Goal: Book appointment/travel/reservation

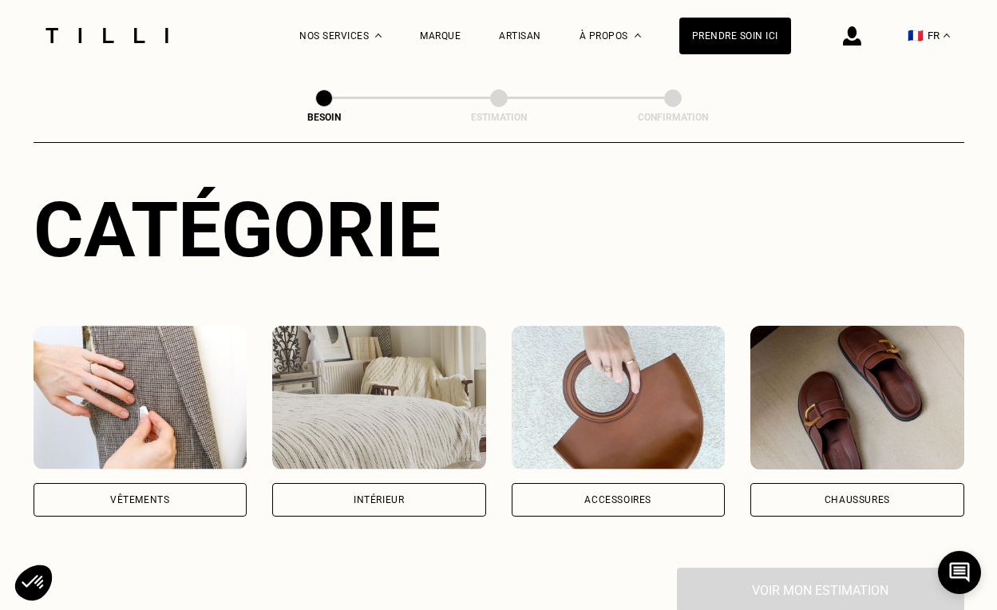
scroll to position [400, 0]
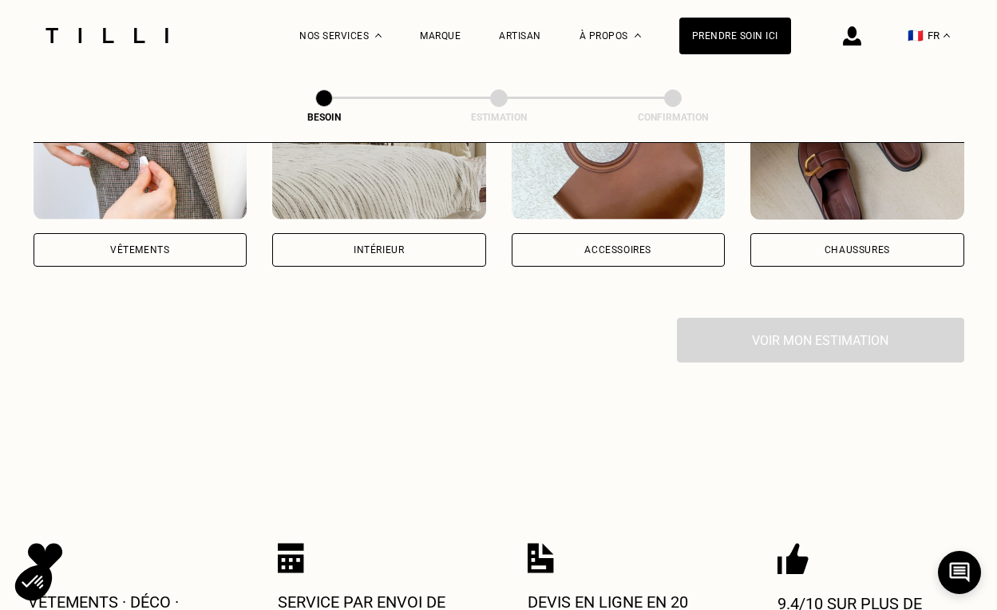
click at [348, 233] on div "Intérieur" at bounding box center [379, 250] width 214 height 34
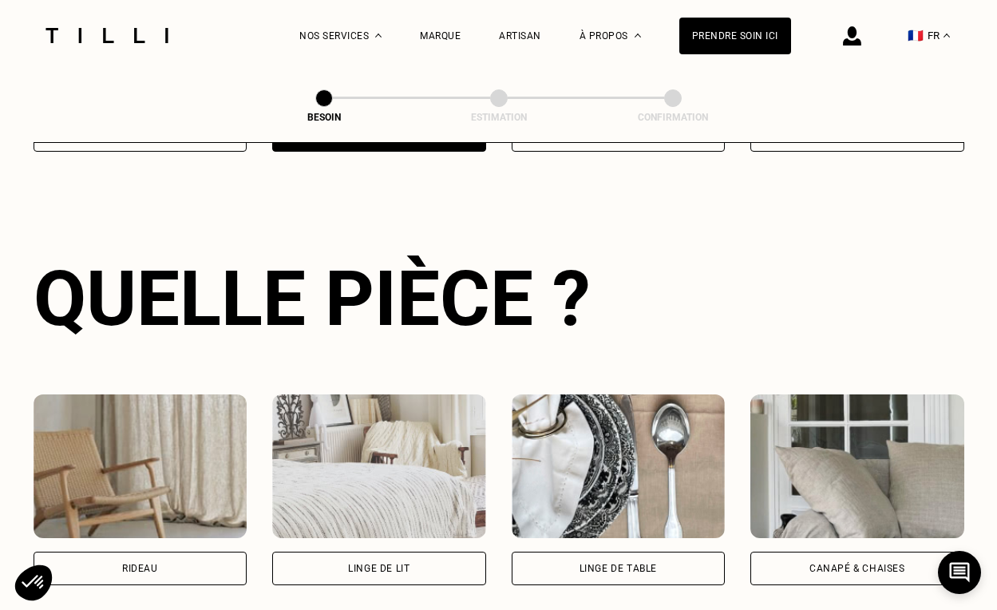
scroll to position [520, 0]
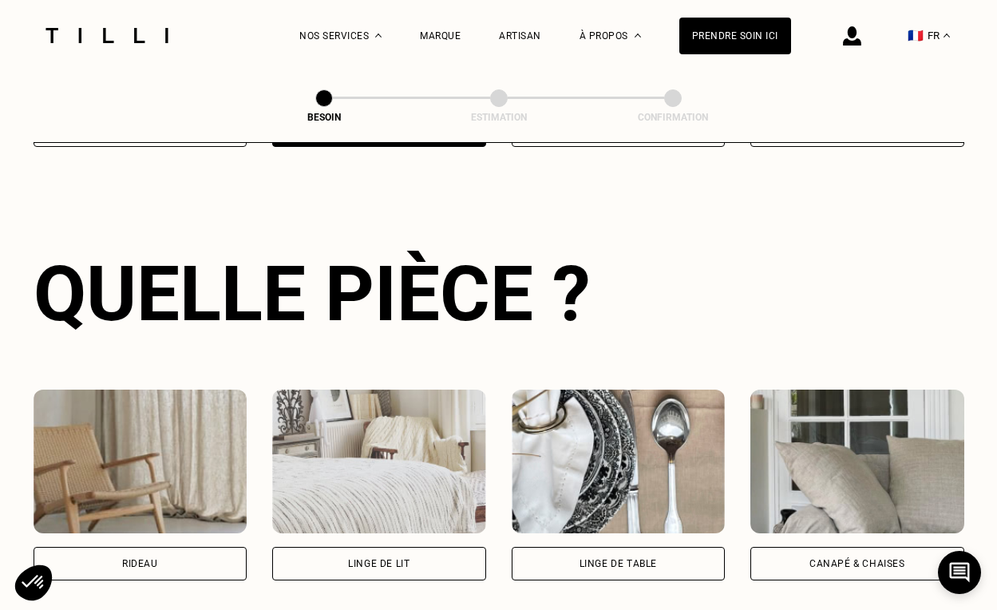
click at [127, 559] on div "Rideau" at bounding box center [140, 564] width 36 height 10
select select "FR"
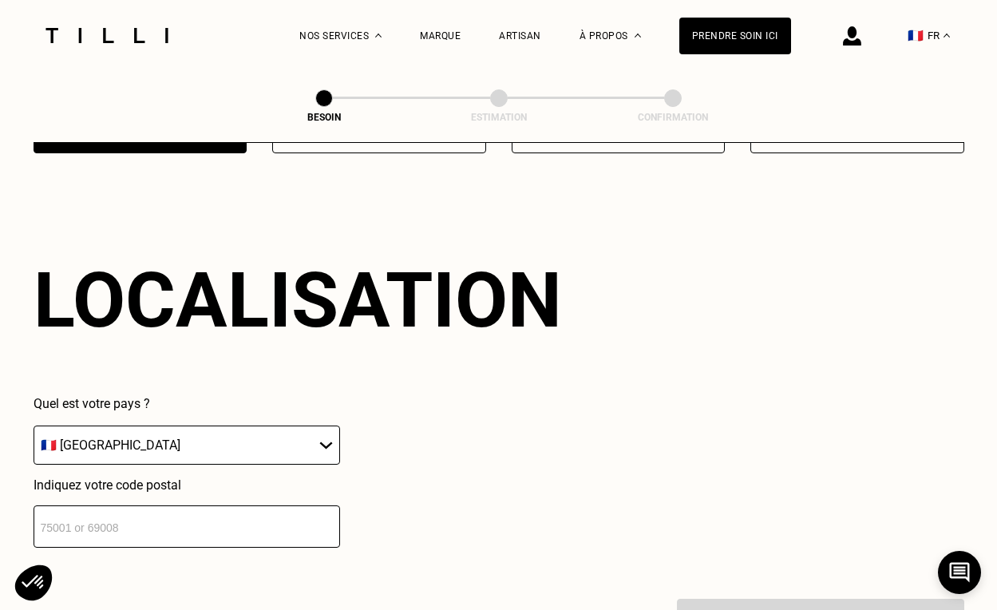
scroll to position [953, 0]
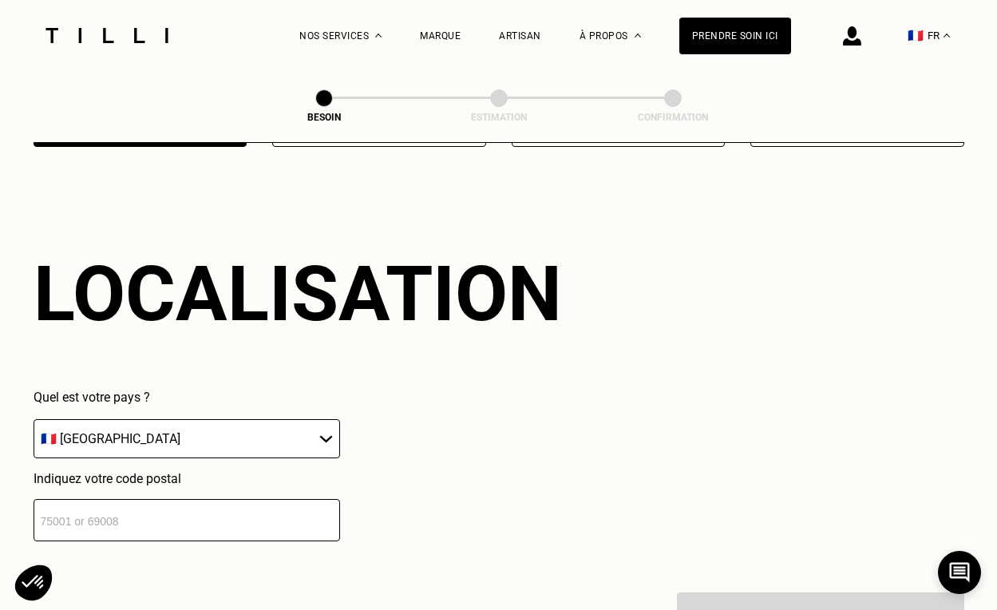
click at [125, 508] on input "number" at bounding box center [187, 520] width 307 height 42
type input "93100"
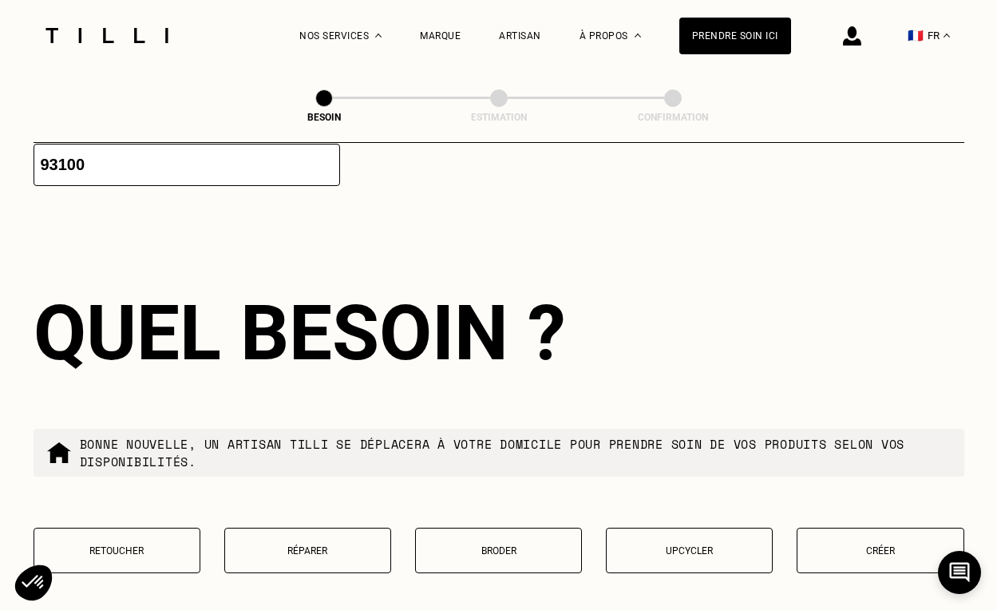
scroll to position [1348, 0]
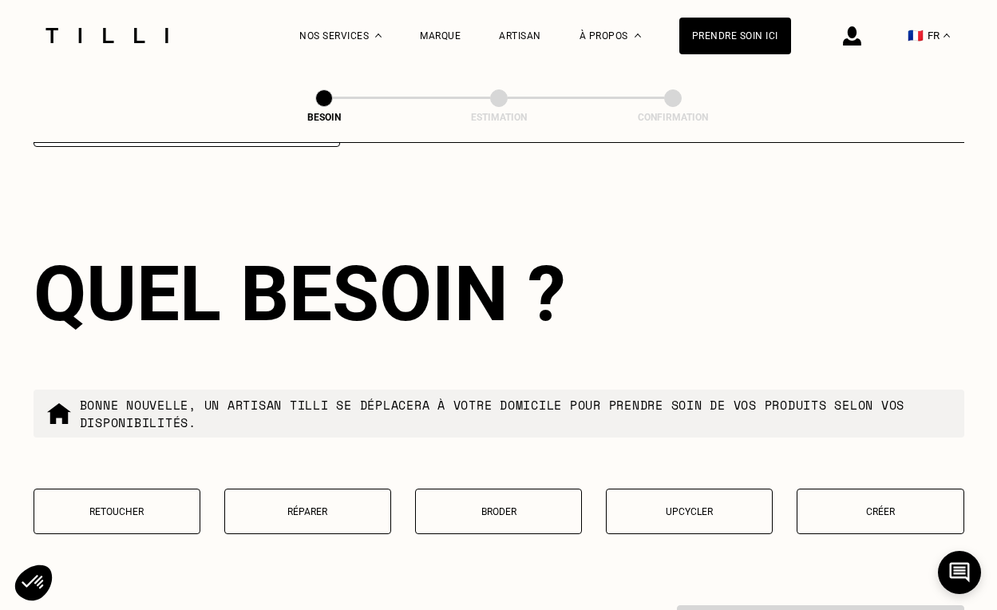
click at [131, 506] on p "Retoucher" at bounding box center [116, 511] width 149 height 11
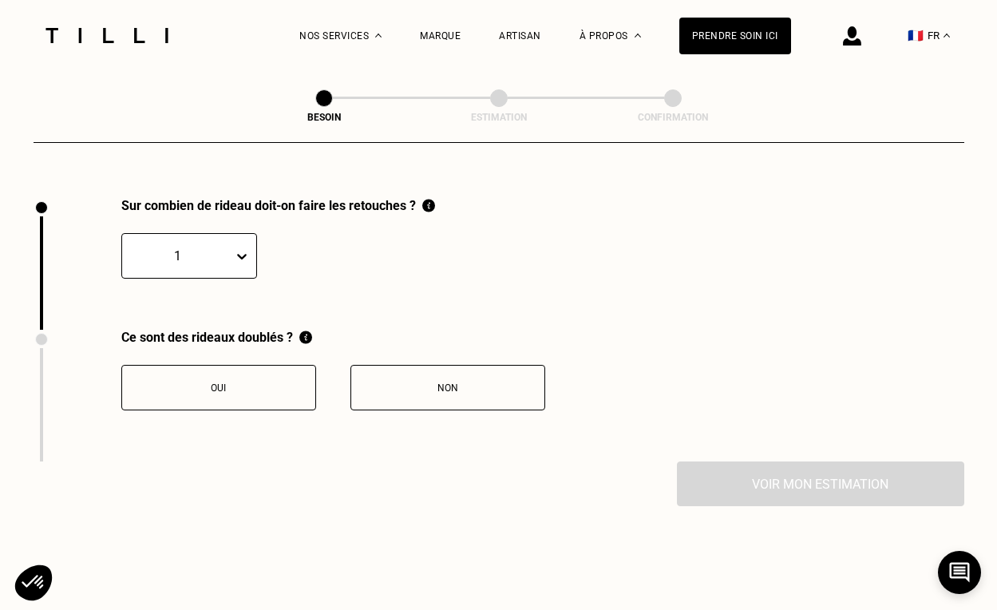
scroll to position [1756, 0]
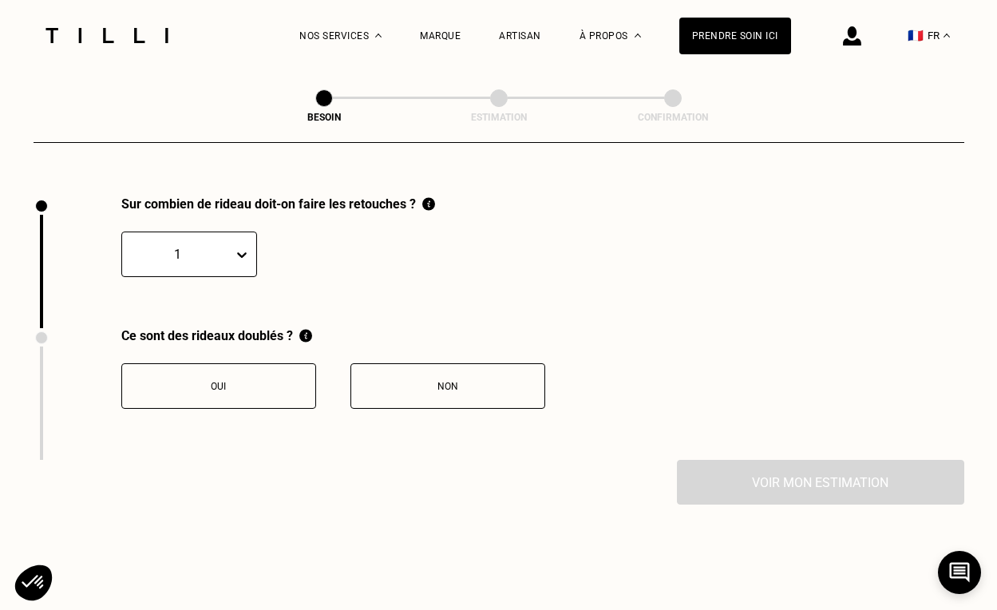
click at [208, 245] on div at bounding box center [177, 254] width 95 height 18
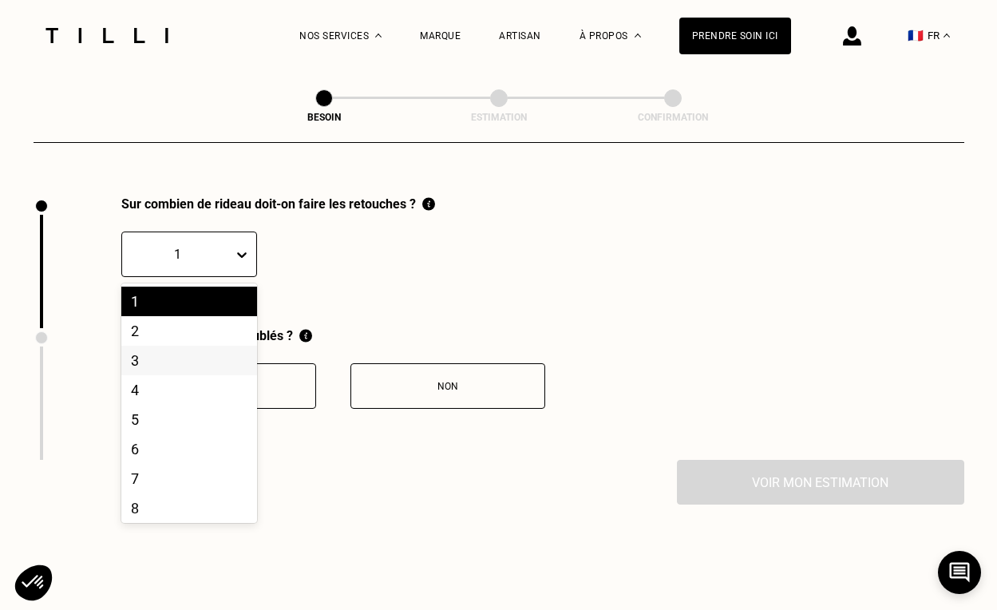
click at [145, 346] on div "3" at bounding box center [189, 361] width 136 height 30
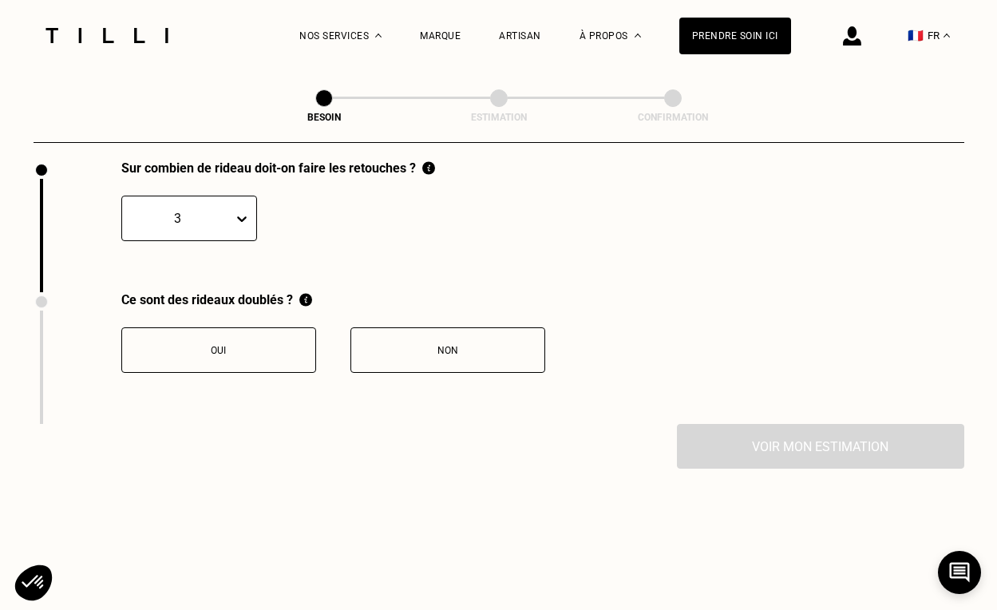
scroll to position [1793, 0]
click at [447, 344] on div "Non" at bounding box center [447, 349] width 177 height 11
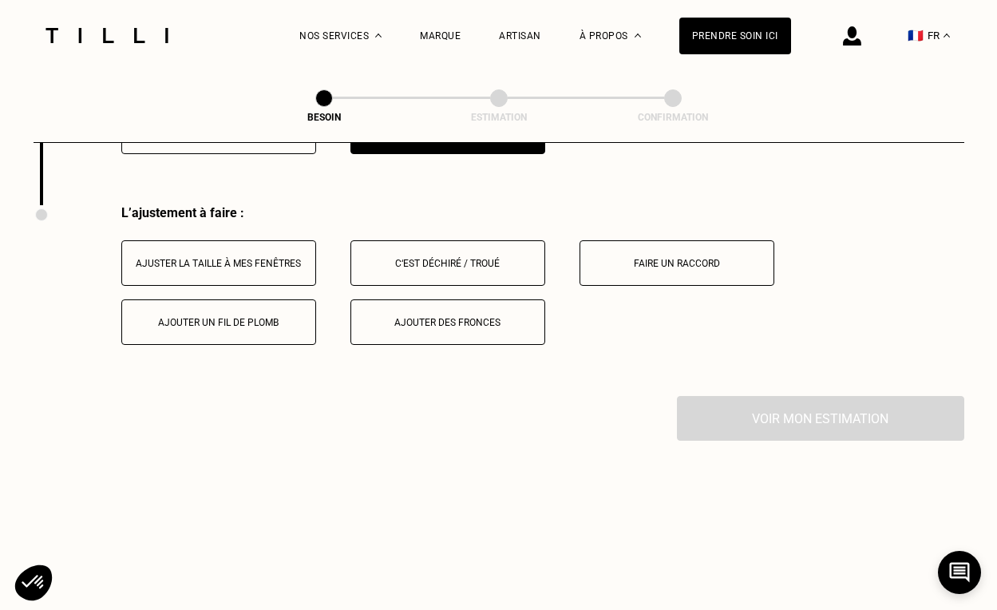
scroll to position [2020, 0]
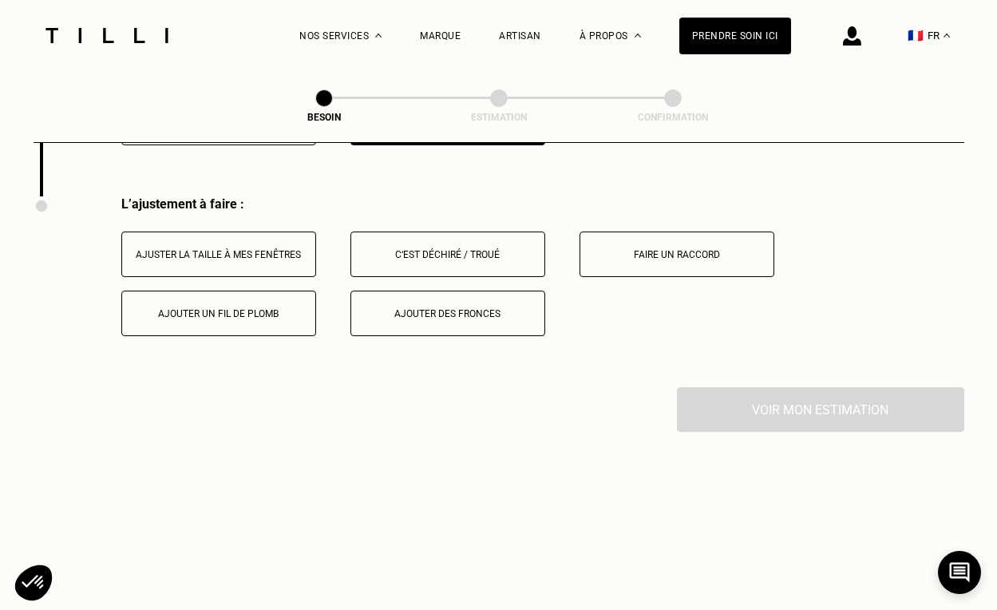
click at [263, 249] on div "Ajuster la taille à mes fenêtres" at bounding box center [218, 254] width 177 height 11
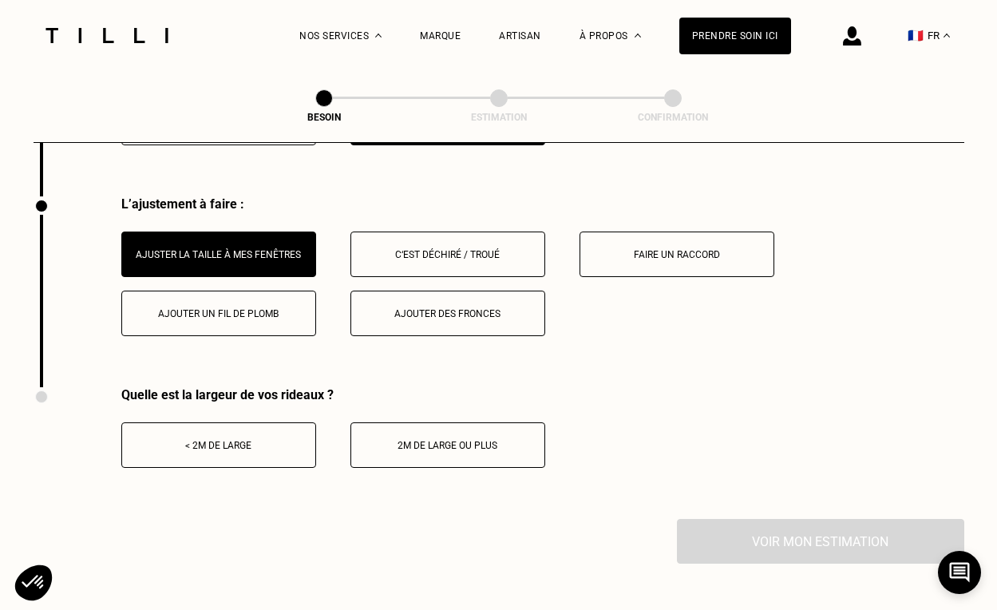
click at [429, 440] on div "2m de large ou plus" at bounding box center [447, 445] width 177 height 11
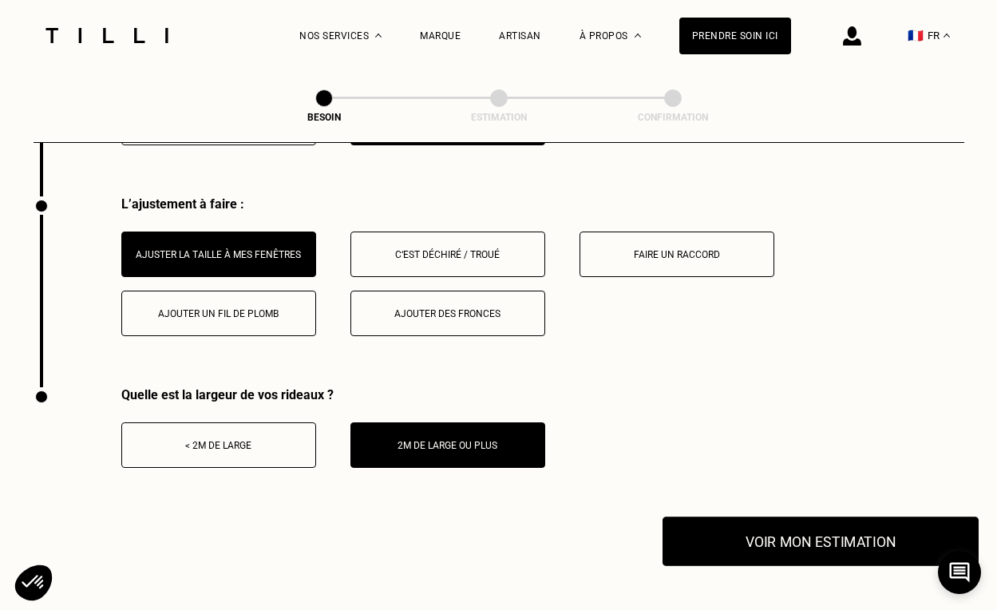
click at [738, 533] on button "Voir mon estimation" at bounding box center [821, 541] width 316 height 49
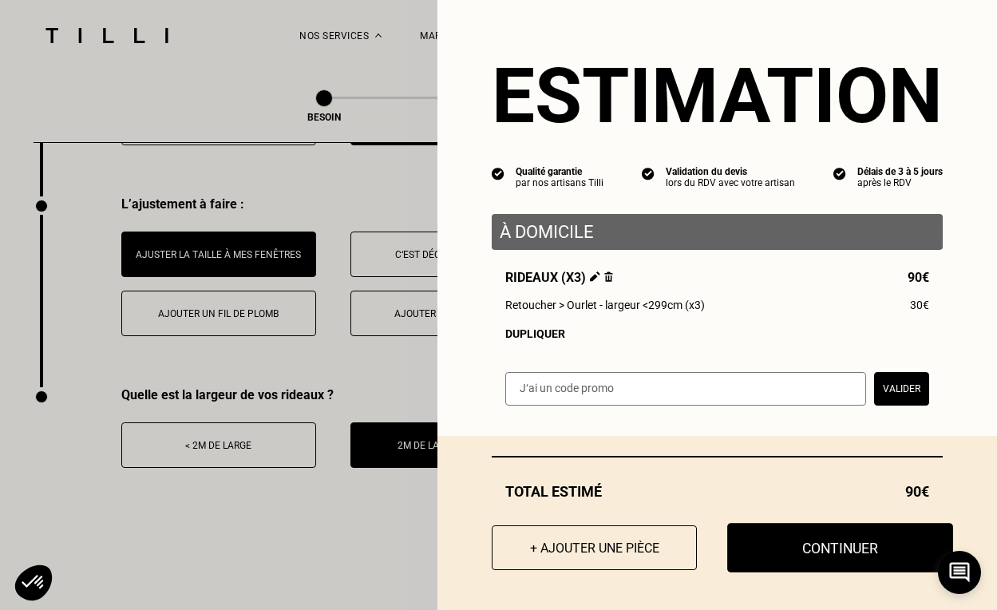
click at [813, 541] on button "Continuer" at bounding box center [840, 547] width 226 height 49
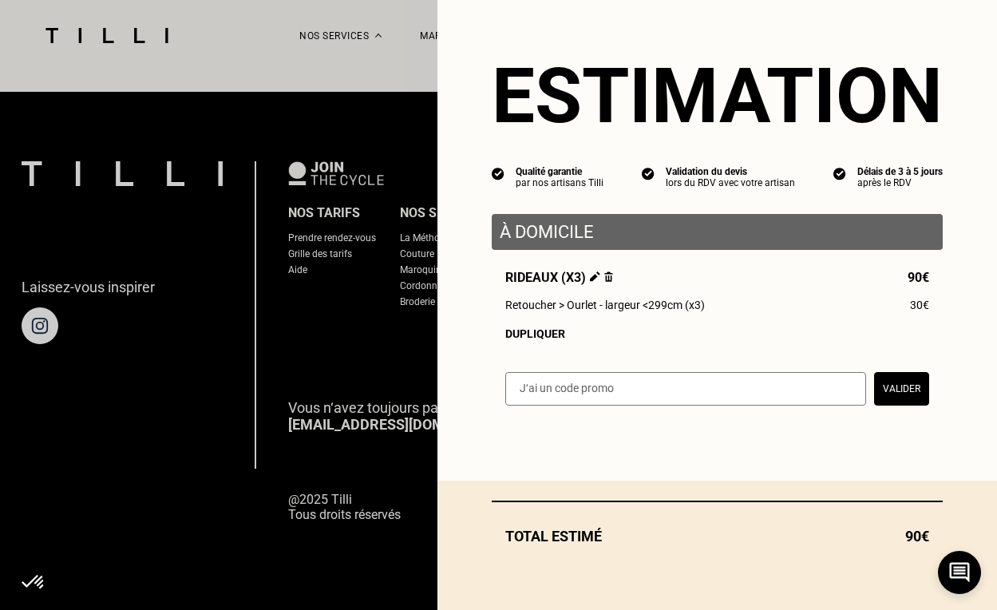
scroll to position [1004, 0]
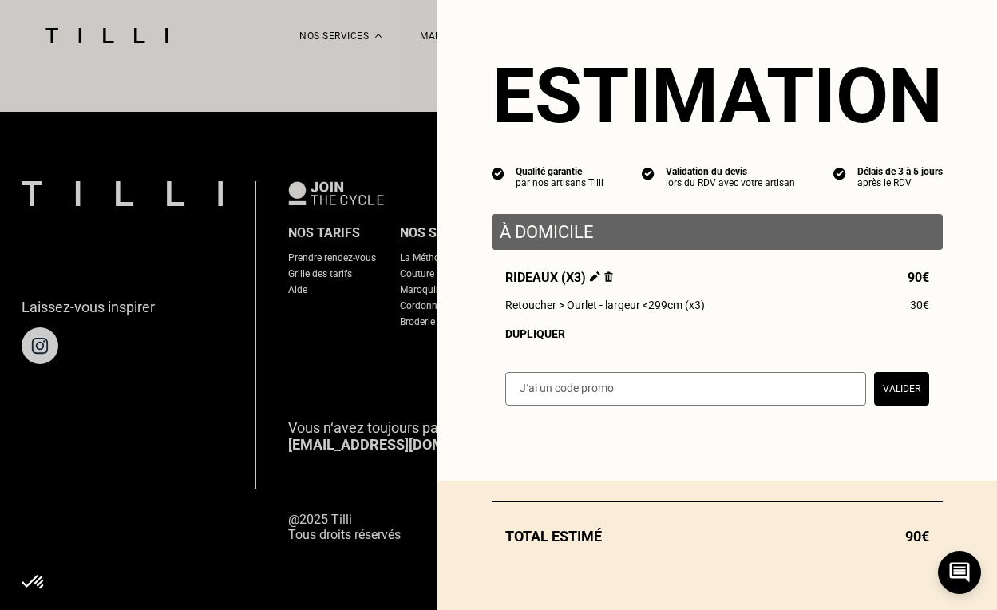
select select "FR"
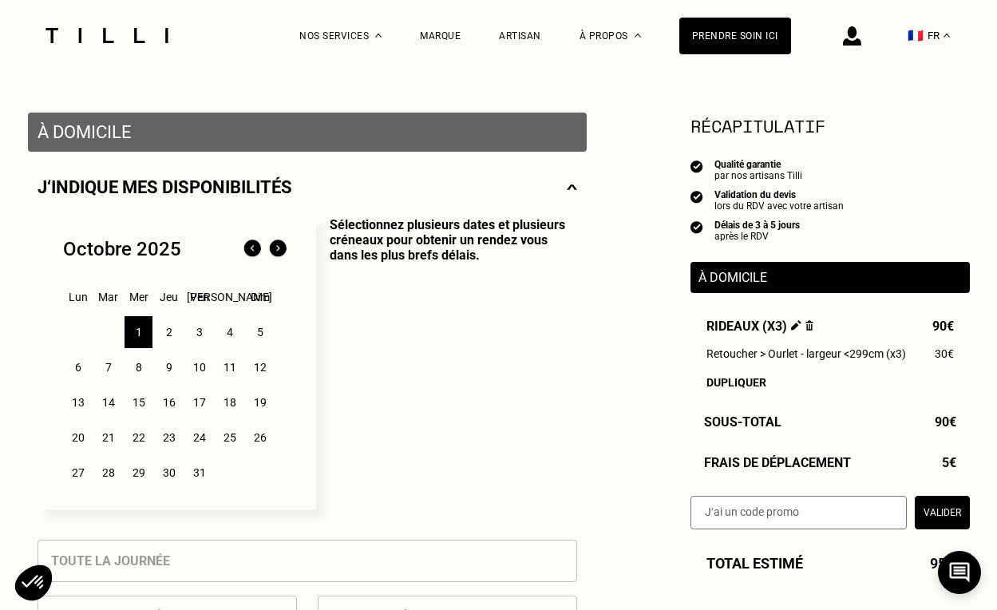
scroll to position [275, 0]
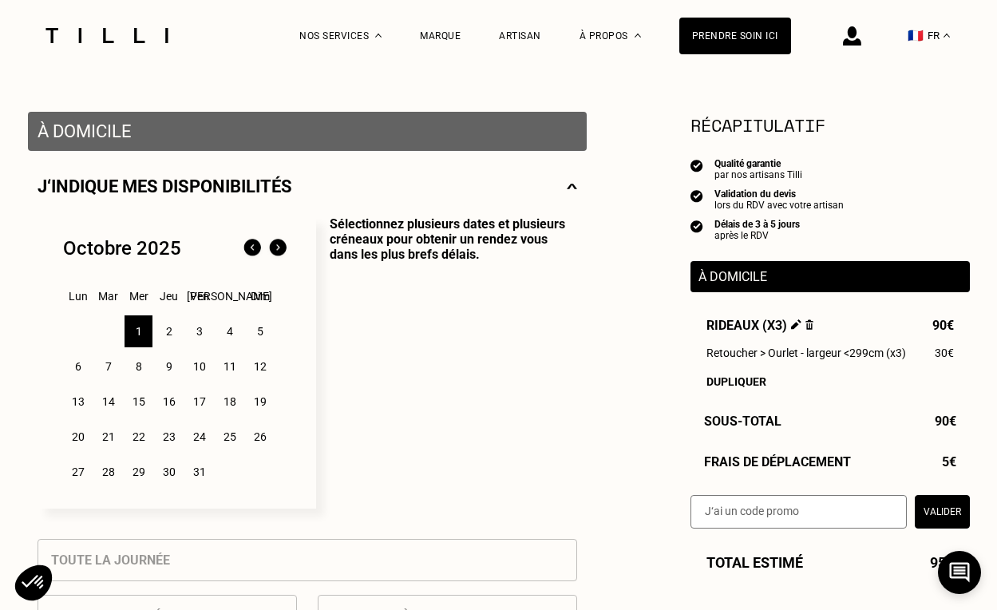
click at [196, 334] on div "3" at bounding box center [199, 331] width 28 height 32
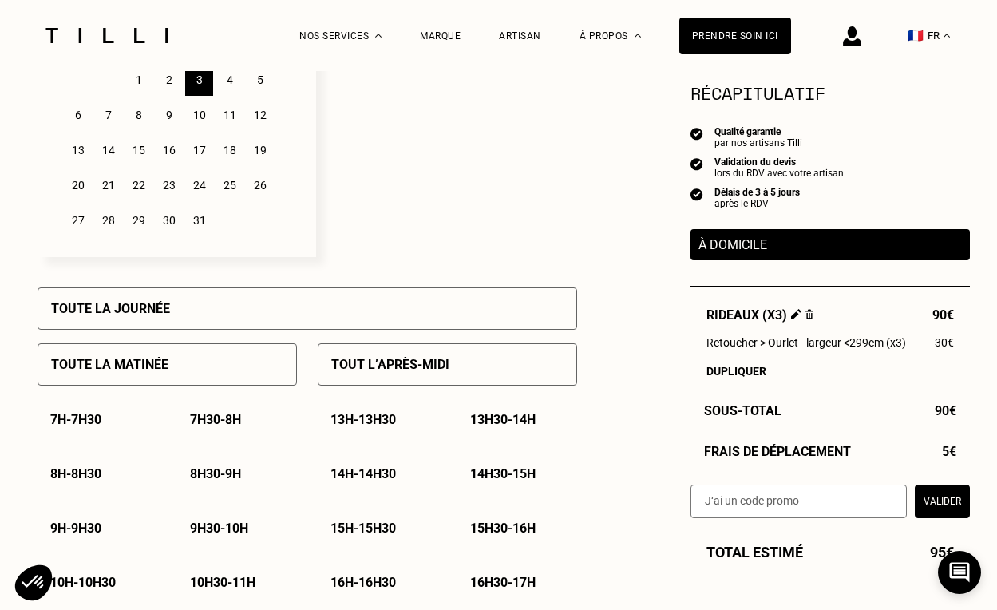
scroll to position [556, 0]
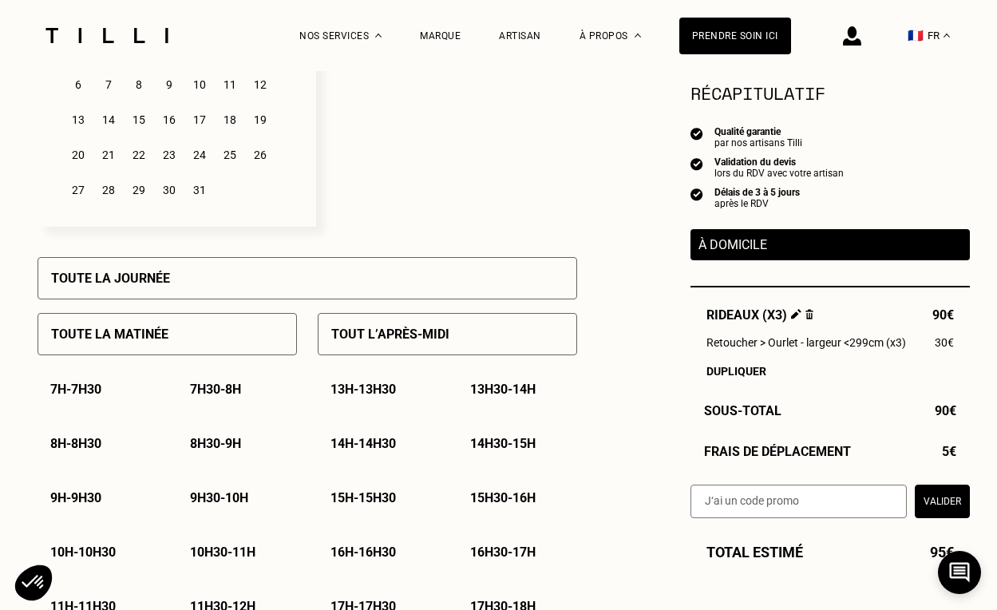
click at [168, 340] on div "Toute la matinée" at bounding box center [167, 334] width 259 height 42
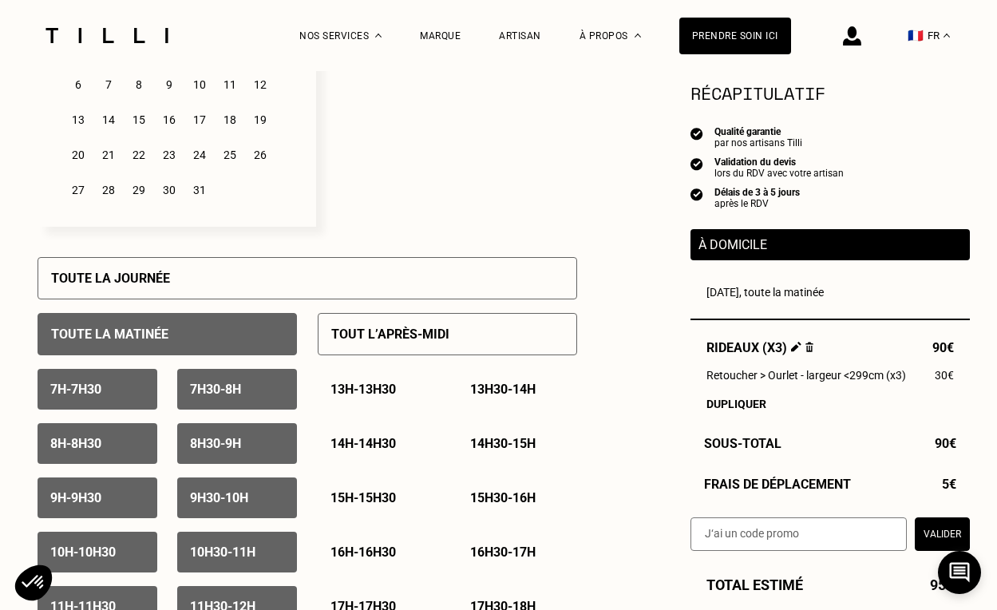
click at [362, 390] on p "13h - 13h30" at bounding box center [363, 389] width 65 height 15
click at [496, 404] on div "13h30 - 14h" at bounding box center [517, 389] width 120 height 41
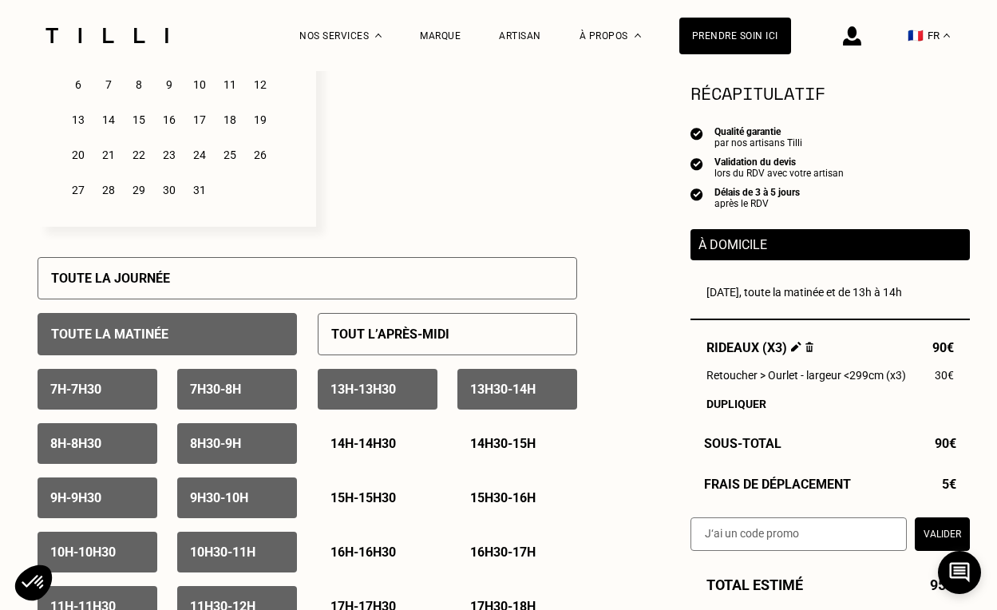
click at [396, 441] on p "14h - 14h30" at bounding box center [363, 443] width 65 height 15
click at [508, 443] on p "14h30 - 15h" at bounding box center [502, 443] width 65 height 15
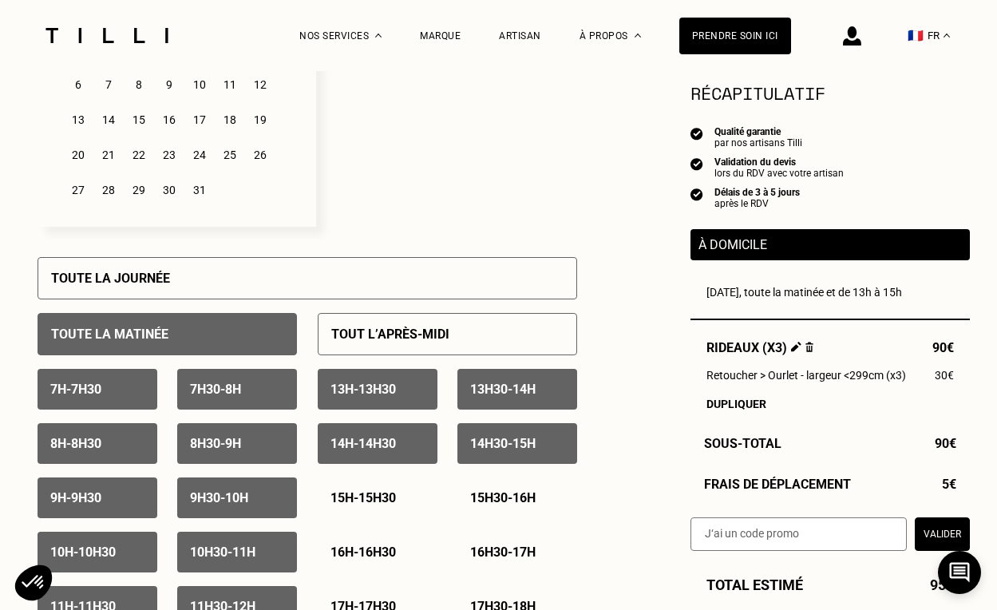
click at [508, 443] on p "14h30 - 15h" at bounding box center [502, 443] width 65 height 15
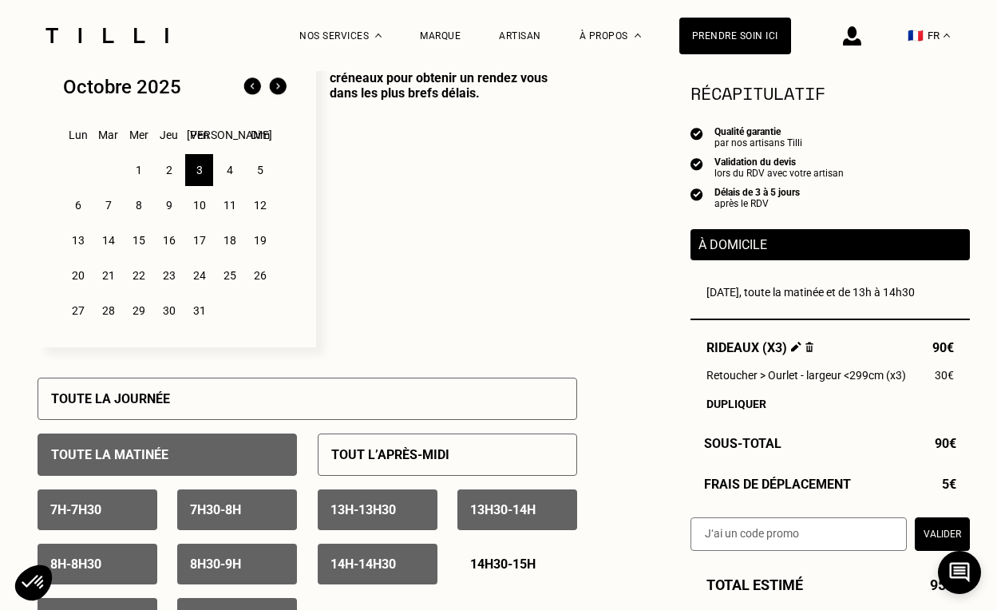
scroll to position [422, 1]
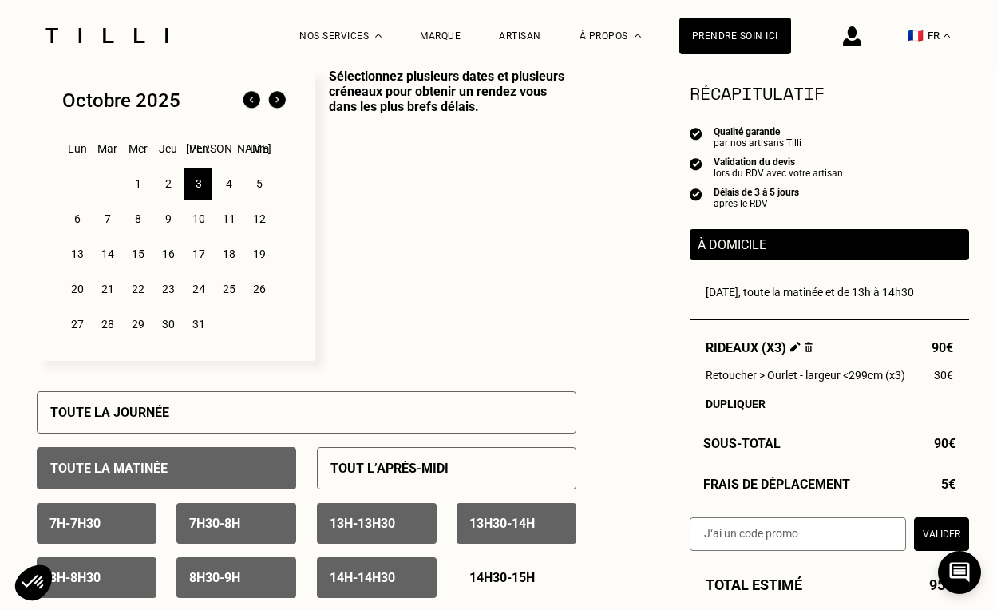
click at [135, 220] on div "8" at bounding box center [138, 219] width 28 height 32
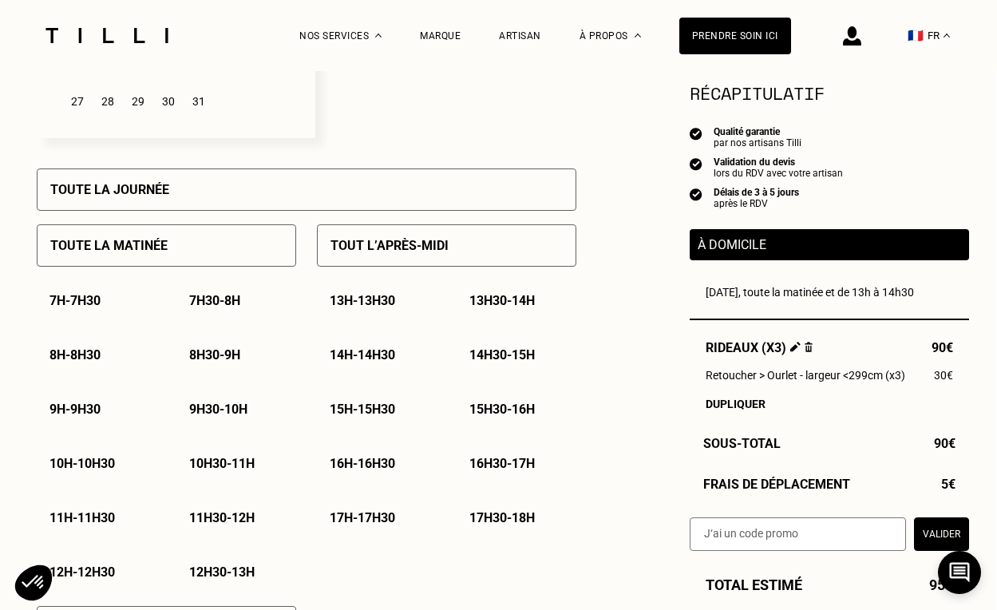
scroll to position [659, 1]
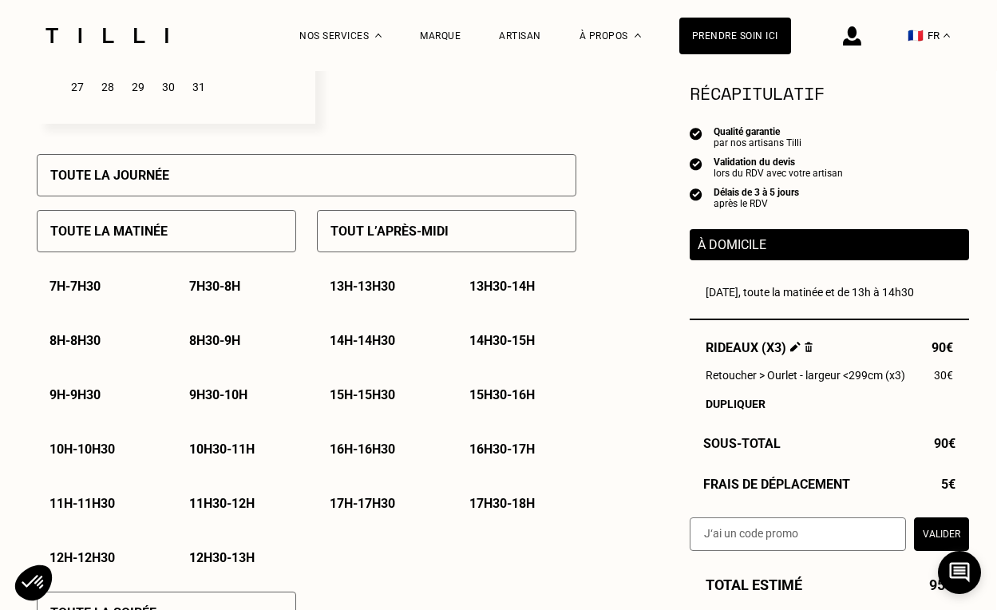
click at [207, 506] on p "11h30 - 12h" at bounding box center [221, 503] width 65 height 15
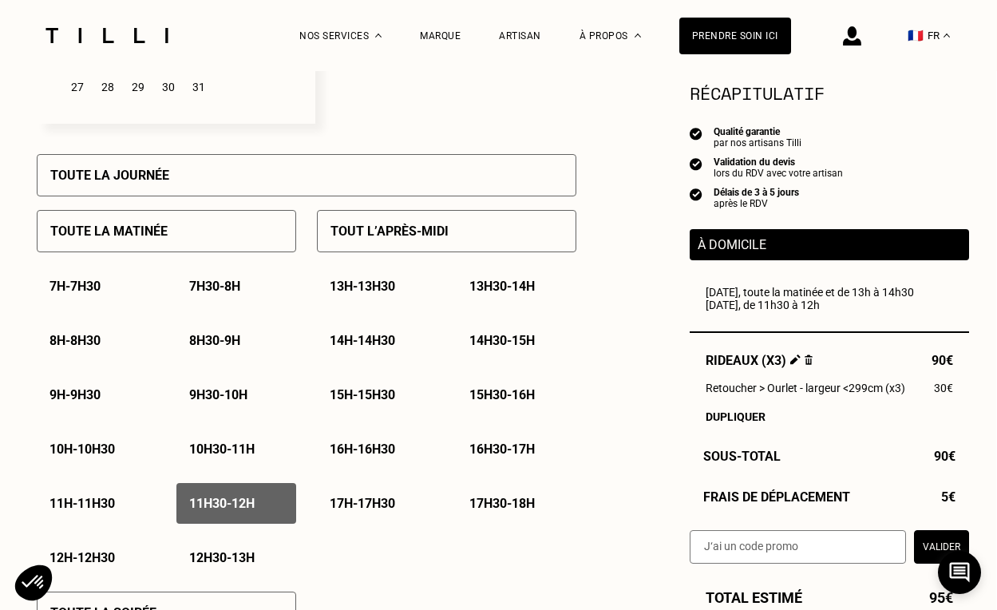
click at [83, 565] on p "12h - 12h30" at bounding box center [81, 557] width 65 height 15
click at [216, 565] on p "12h30 - 13h" at bounding box center [221, 557] width 65 height 15
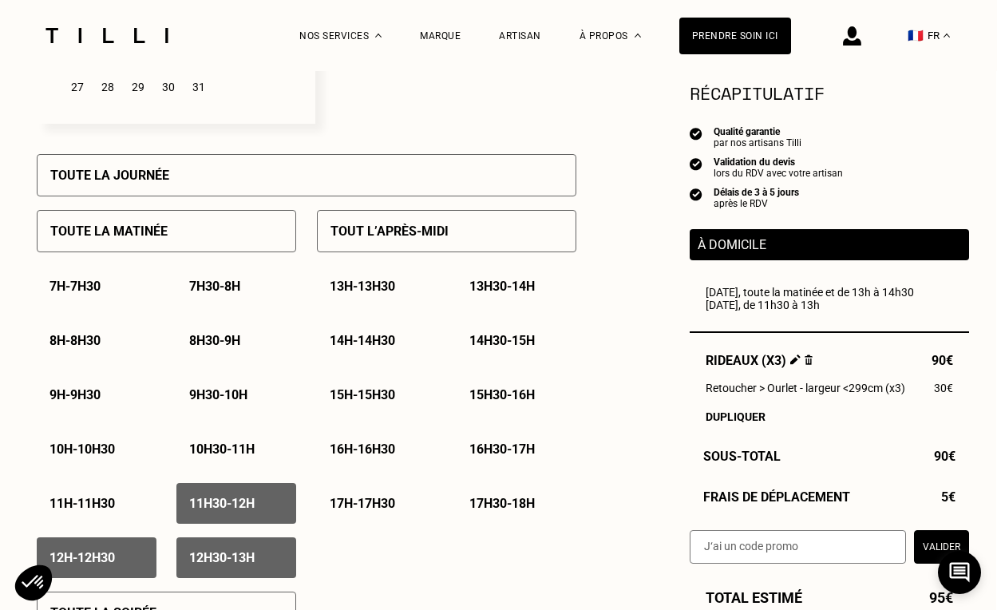
click at [381, 240] on div "Tout l’après-midi" at bounding box center [446, 231] width 259 height 42
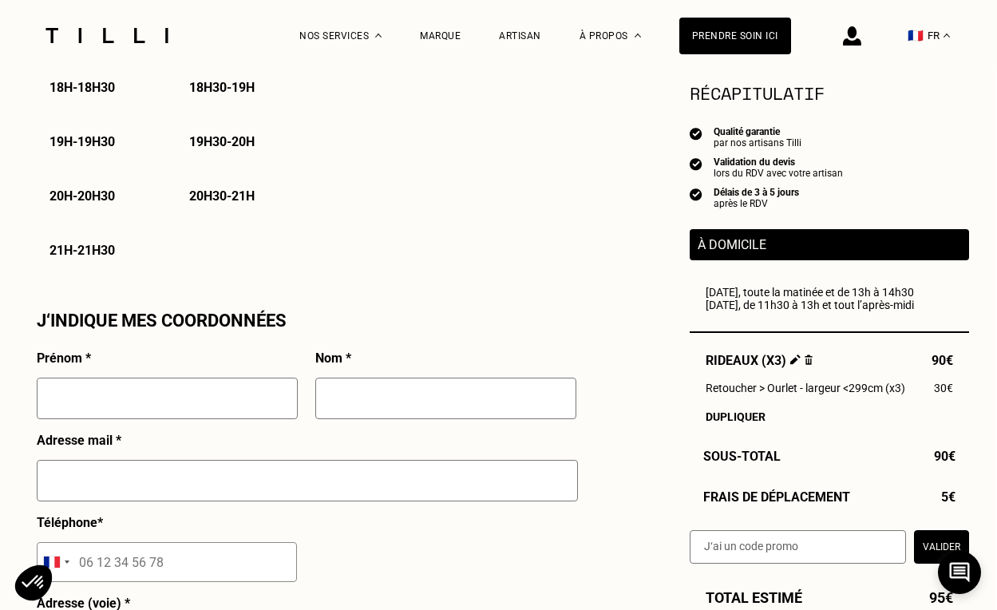
scroll to position [1261, 1]
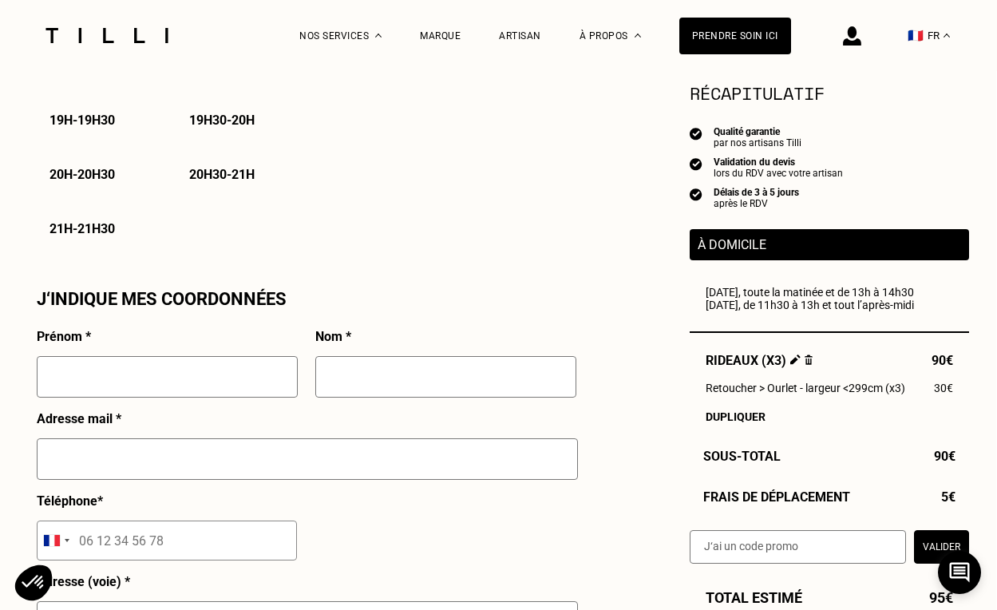
click at [145, 390] on input "text" at bounding box center [167, 377] width 261 height 42
type input "[PERSON_NAME]"
type input "Parent-Rachdi"
type input "06 30 01 16 27"
type input "[STREET_ADDRESS][PERSON_NAME]"
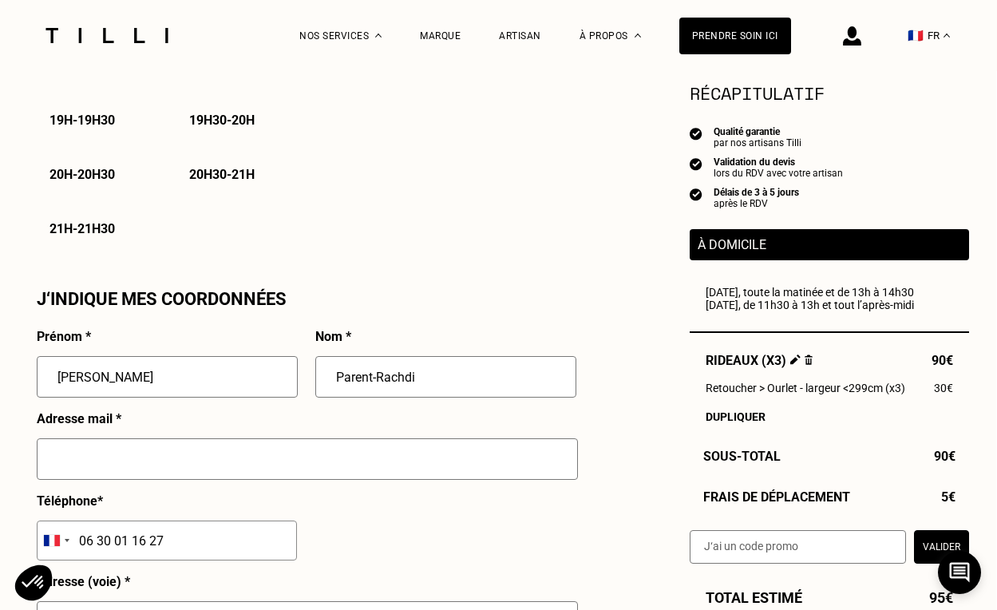
type input "Montreuil"
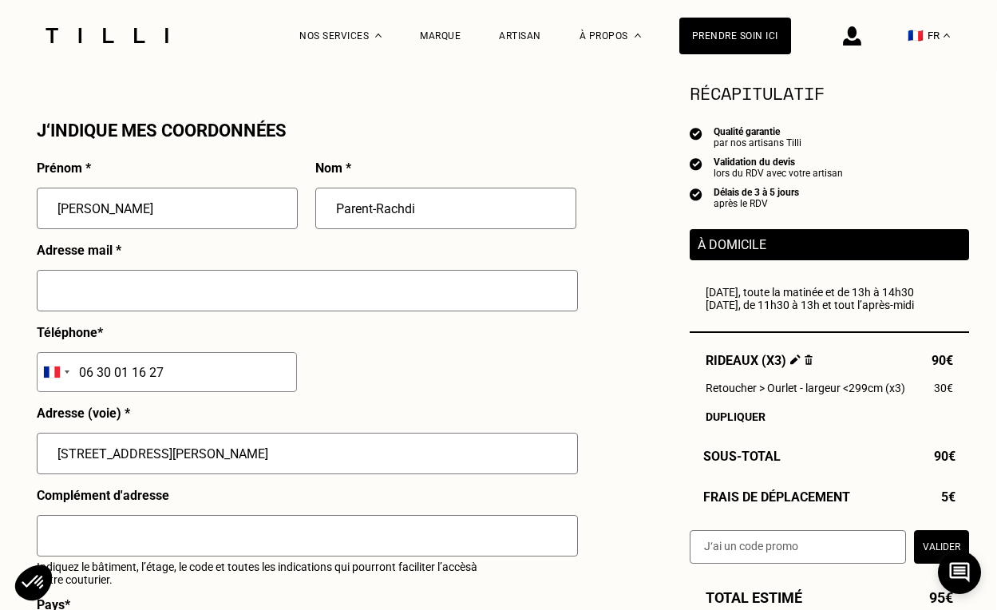
scroll to position [1434, 5]
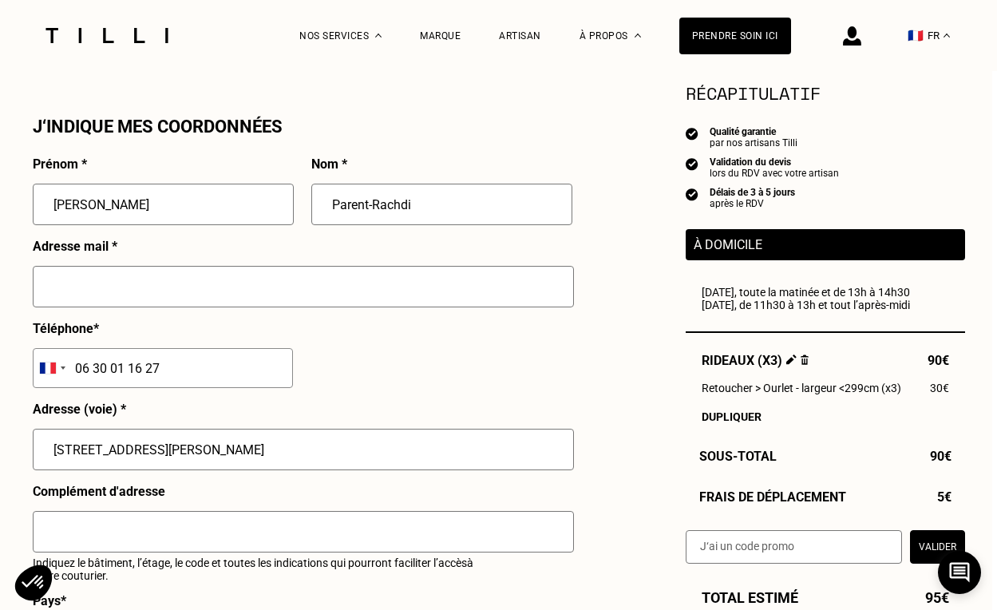
click at [160, 293] on input "text" at bounding box center [303, 287] width 541 height 42
type input "[EMAIL_ADDRESS][DOMAIN_NAME]"
type input "Bâtiment 4, appartement 118"
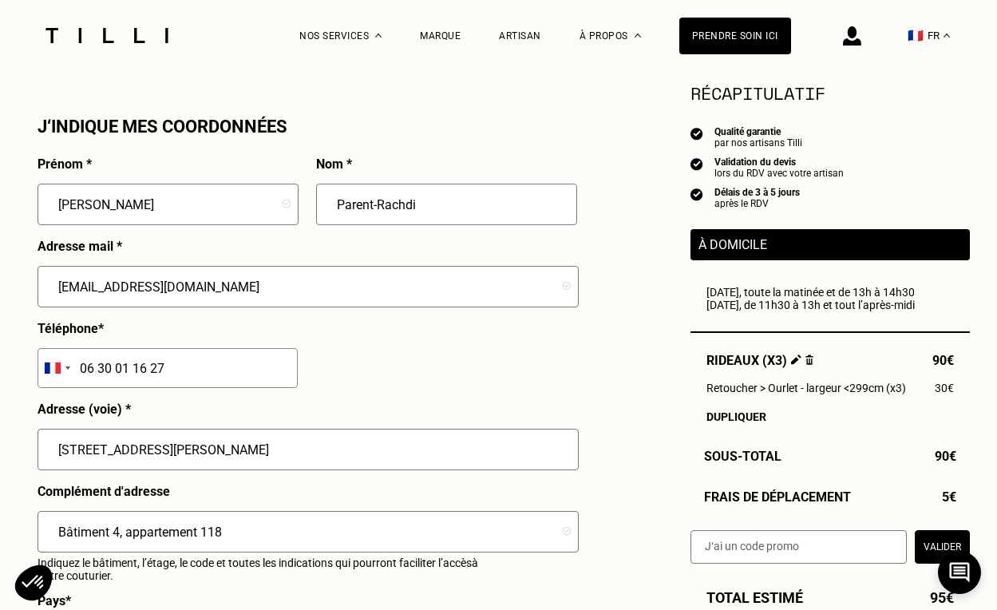
drag, startPoint x: 233, startPoint y: 528, endPoint x: 4, endPoint y: 535, distance: 229.2
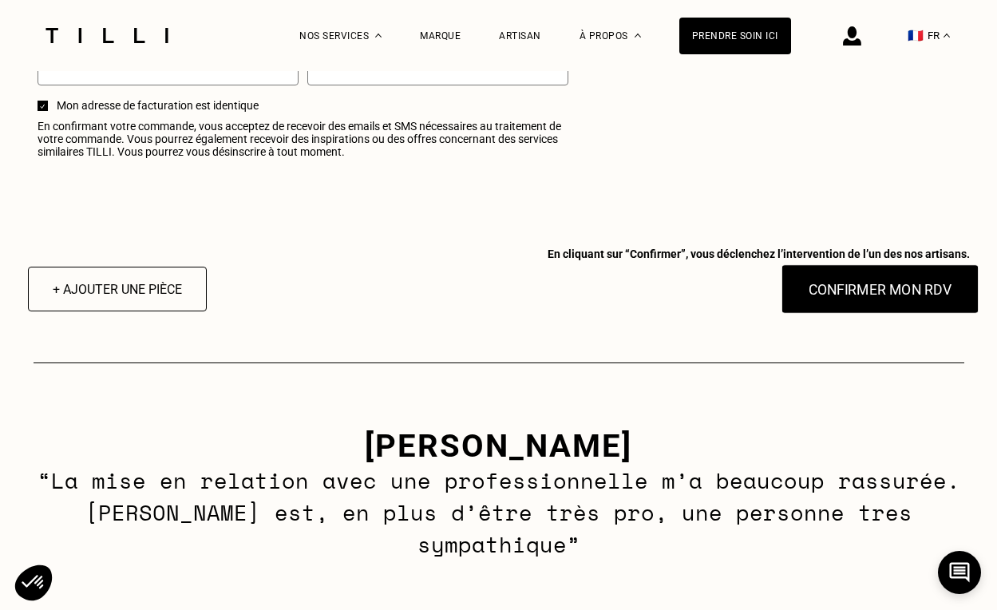
scroll to position [2092, 0]
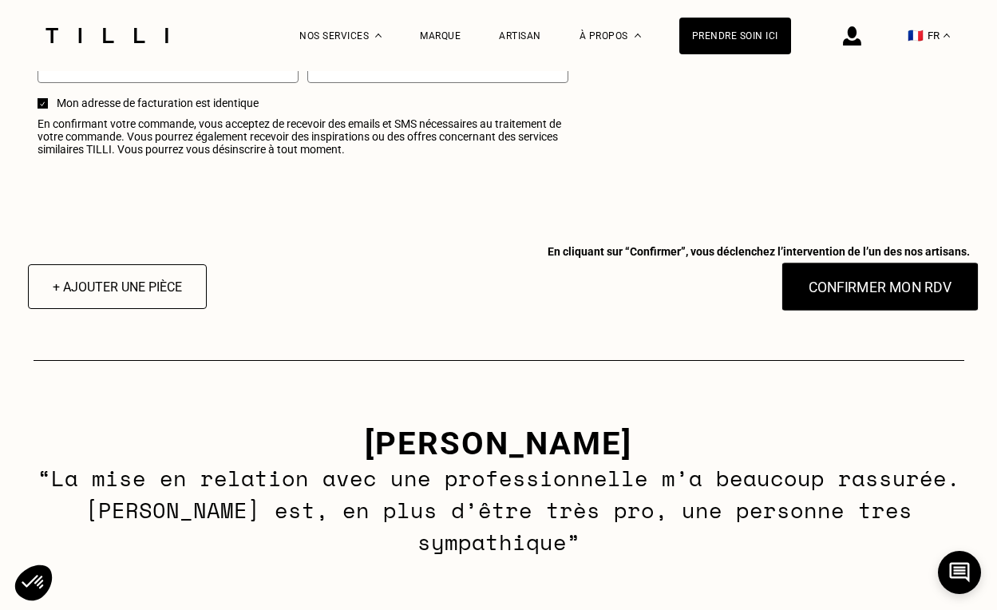
type input "rez de chaussée, sonner à JP Canet"
click at [845, 293] on button "Confirmer mon RDV" at bounding box center [880, 286] width 198 height 49
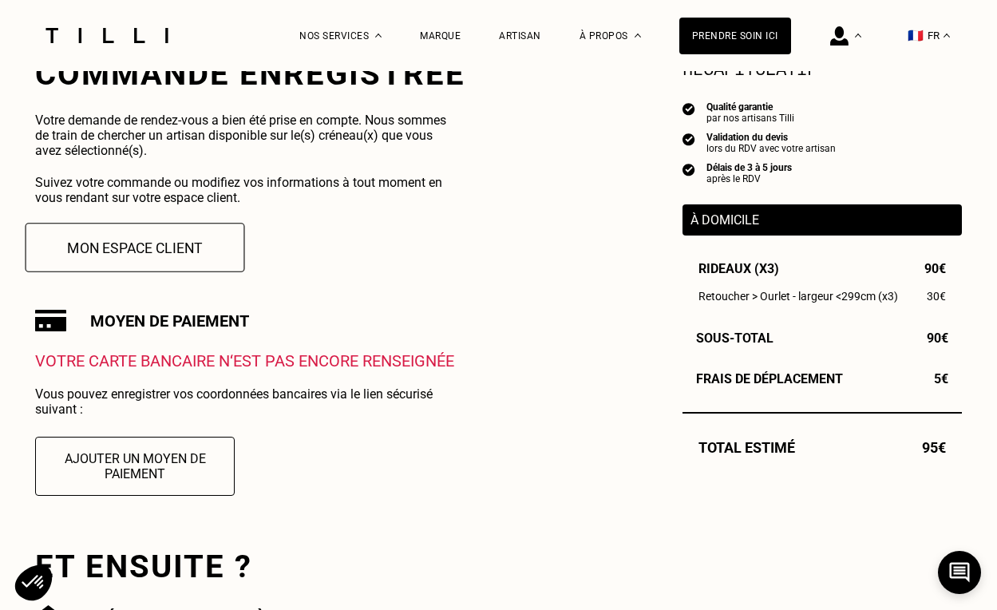
scroll to position [333, 0]
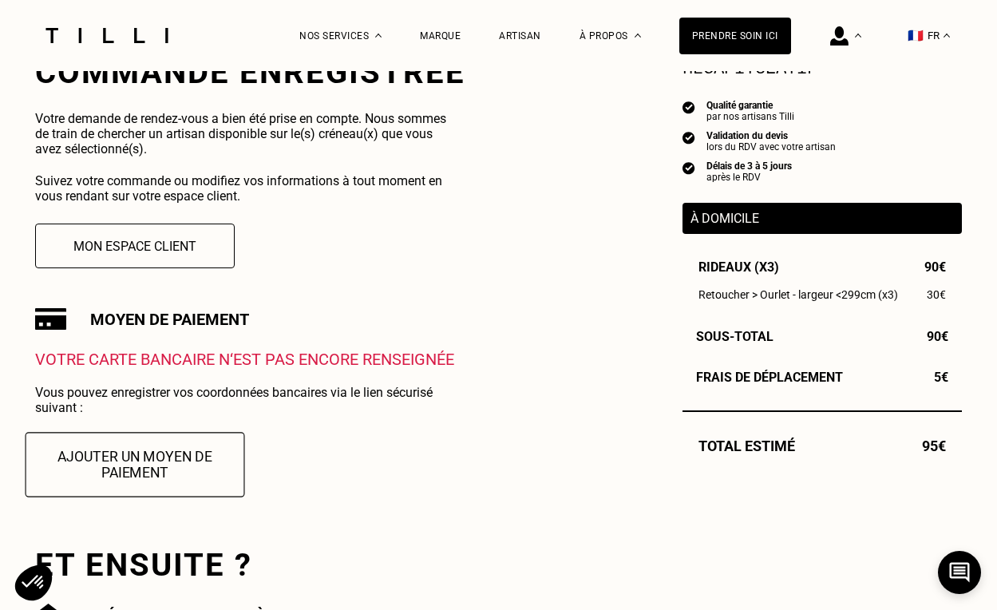
click at [119, 468] on button "Ajouter un moyen de paiement" at bounding box center [136, 464] width 220 height 65
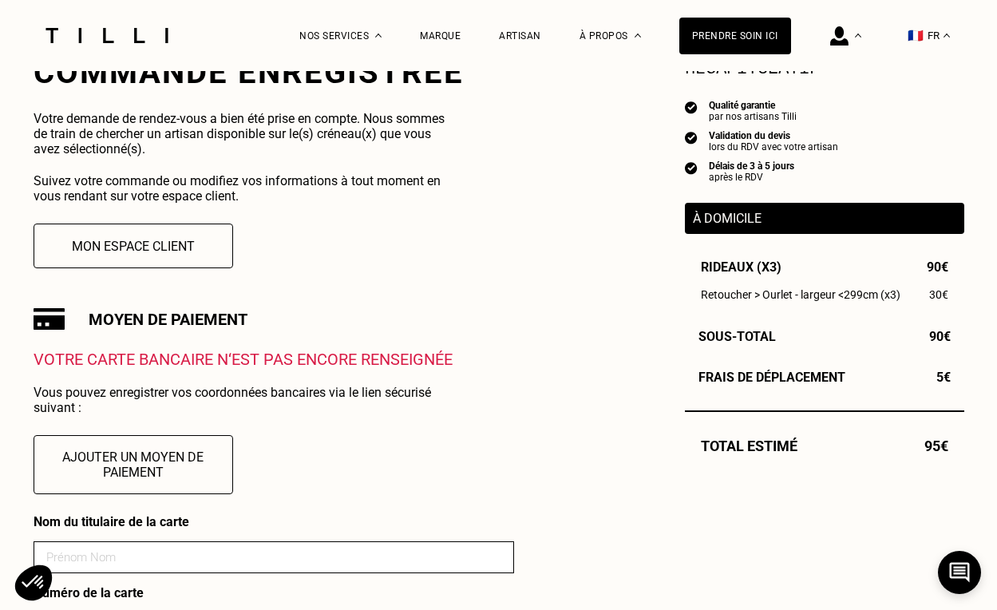
click at [113, 549] on input at bounding box center [274, 557] width 481 height 32
type input "[PERSON_NAME]"
type input "02"
type input "2029"
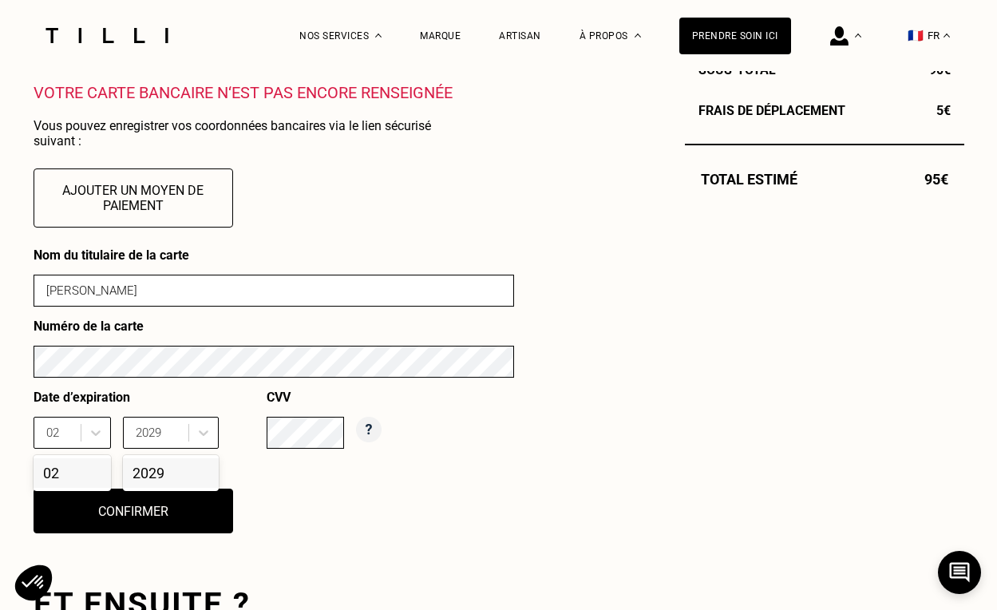
scroll to position [601, 0]
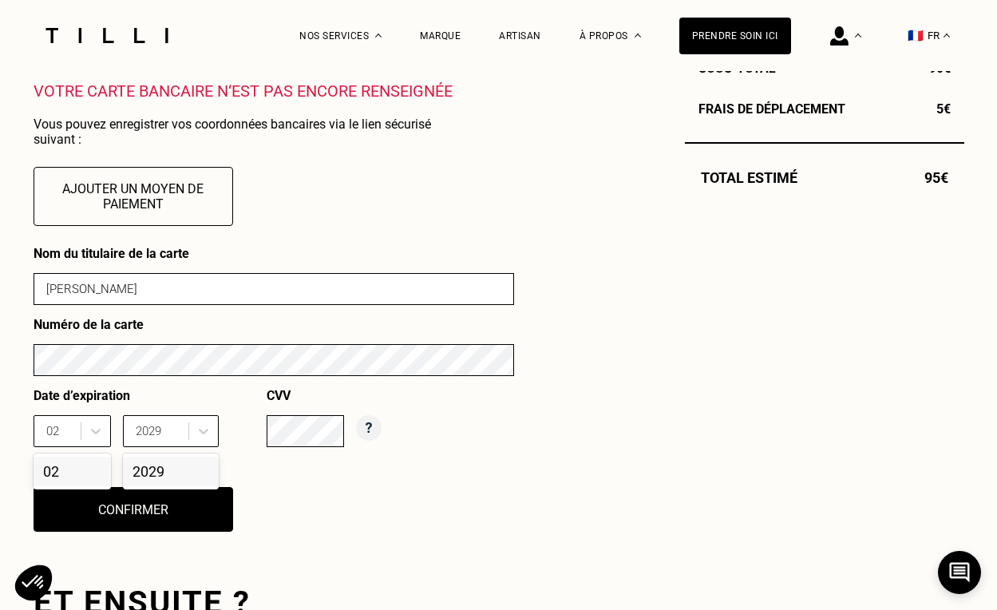
click at [525, 481] on div "Commande enregistrée Votre demande de rendez-vous a bien été prise en compte. N…" at bounding box center [499, 322] width 931 height 1075
click at [378, 513] on div "Nom du titulaire de la carte [PERSON_NAME] Numéro de la carte Date d’expiration…" at bounding box center [274, 399] width 481 height 306
click at [108, 519] on button "Confirmer" at bounding box center [133, 509] width 220 height 49
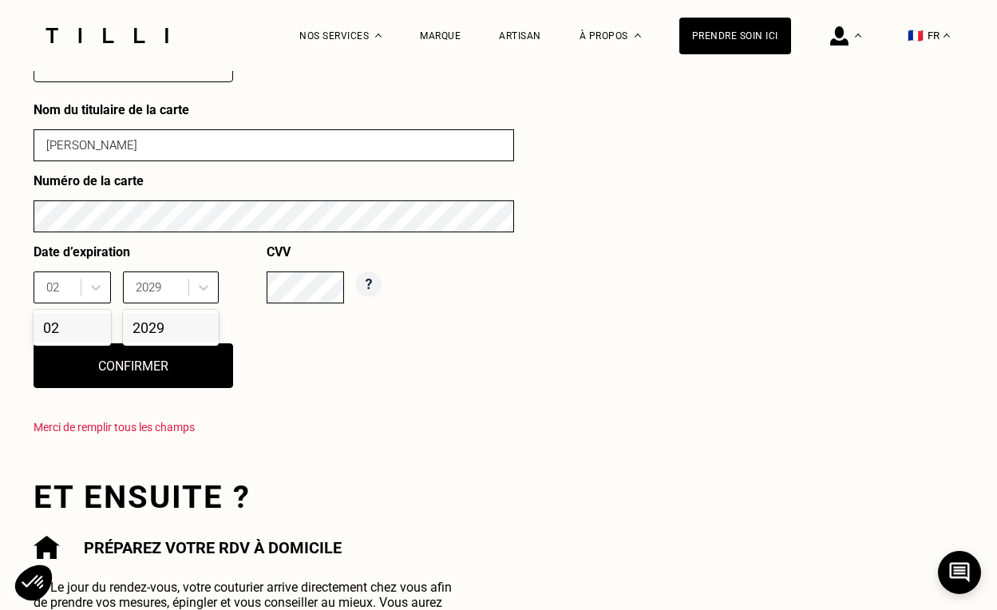
scroll to position [765, 0]
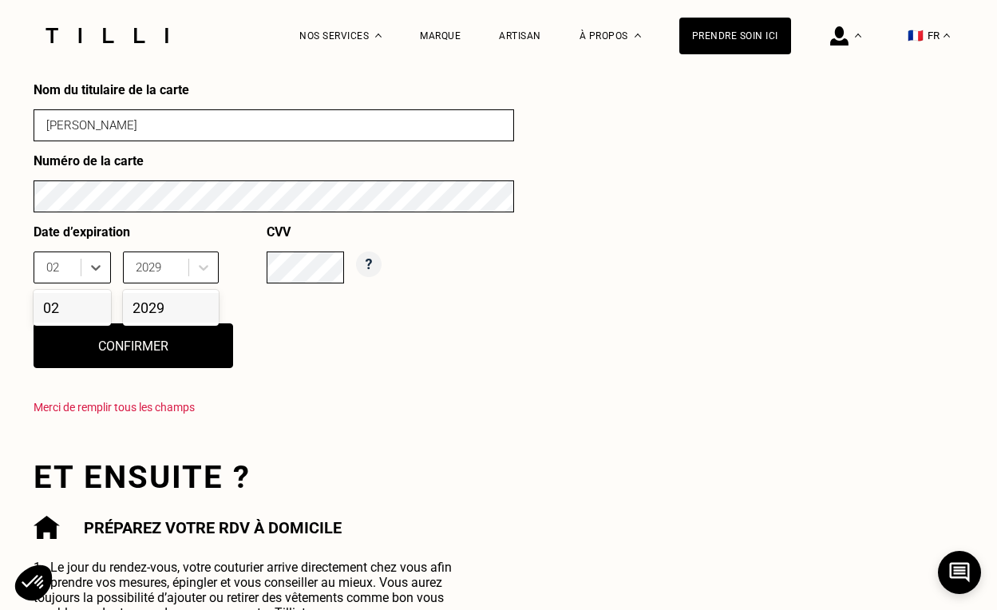
click at [58, 314] on div "02" at bounding box center [72, 308] width 77 height 30
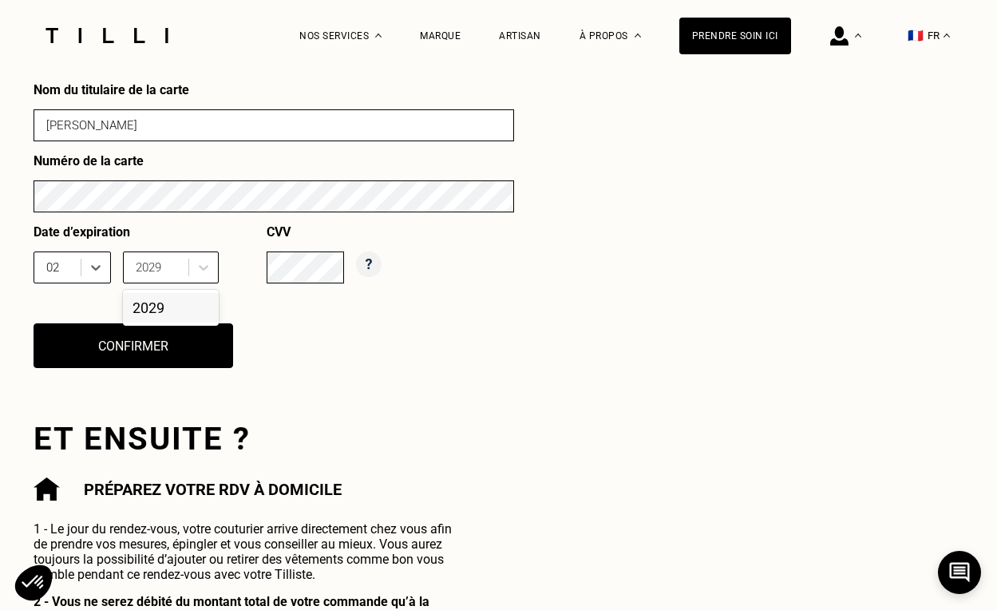
click at [162, 310] on div "2029" at bounding box center [171, 308] width 96 height 30
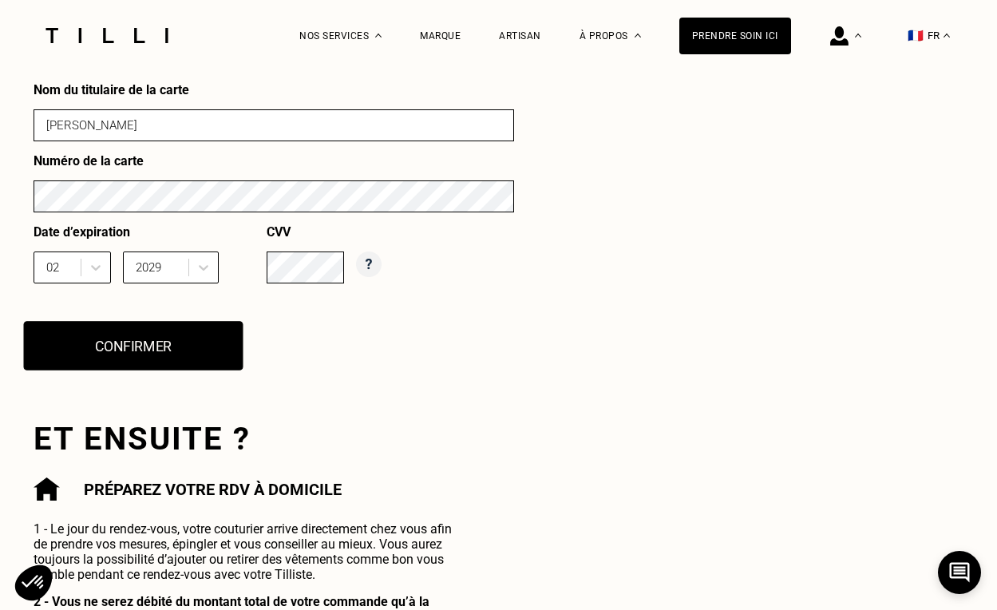
click at [105, 349] on button "Confirmer" at bounding box center [133, 345] width 220 height 49
